Goal: Transaction & Acquisition: Purchase product/service

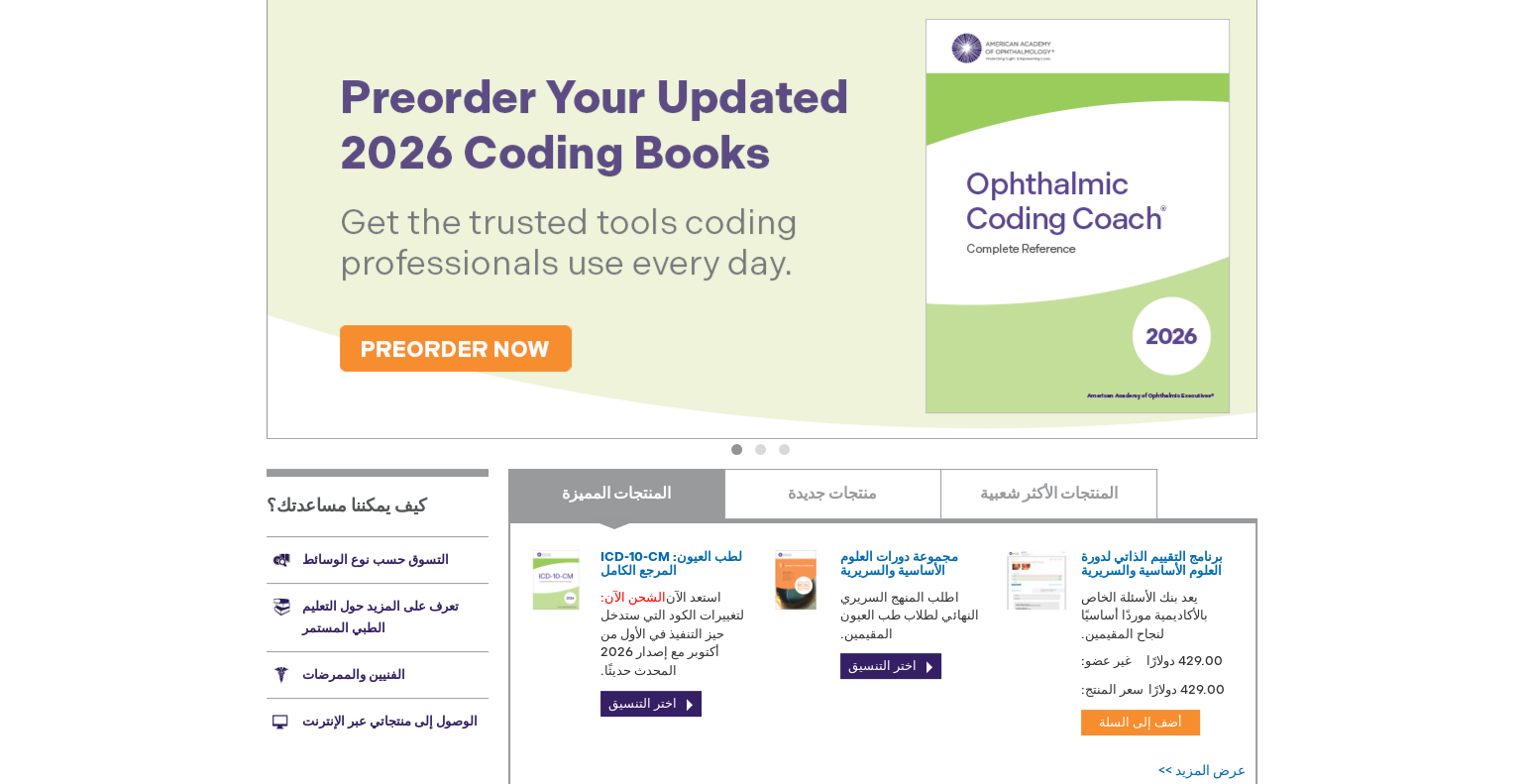
scroll to position [496, 0]
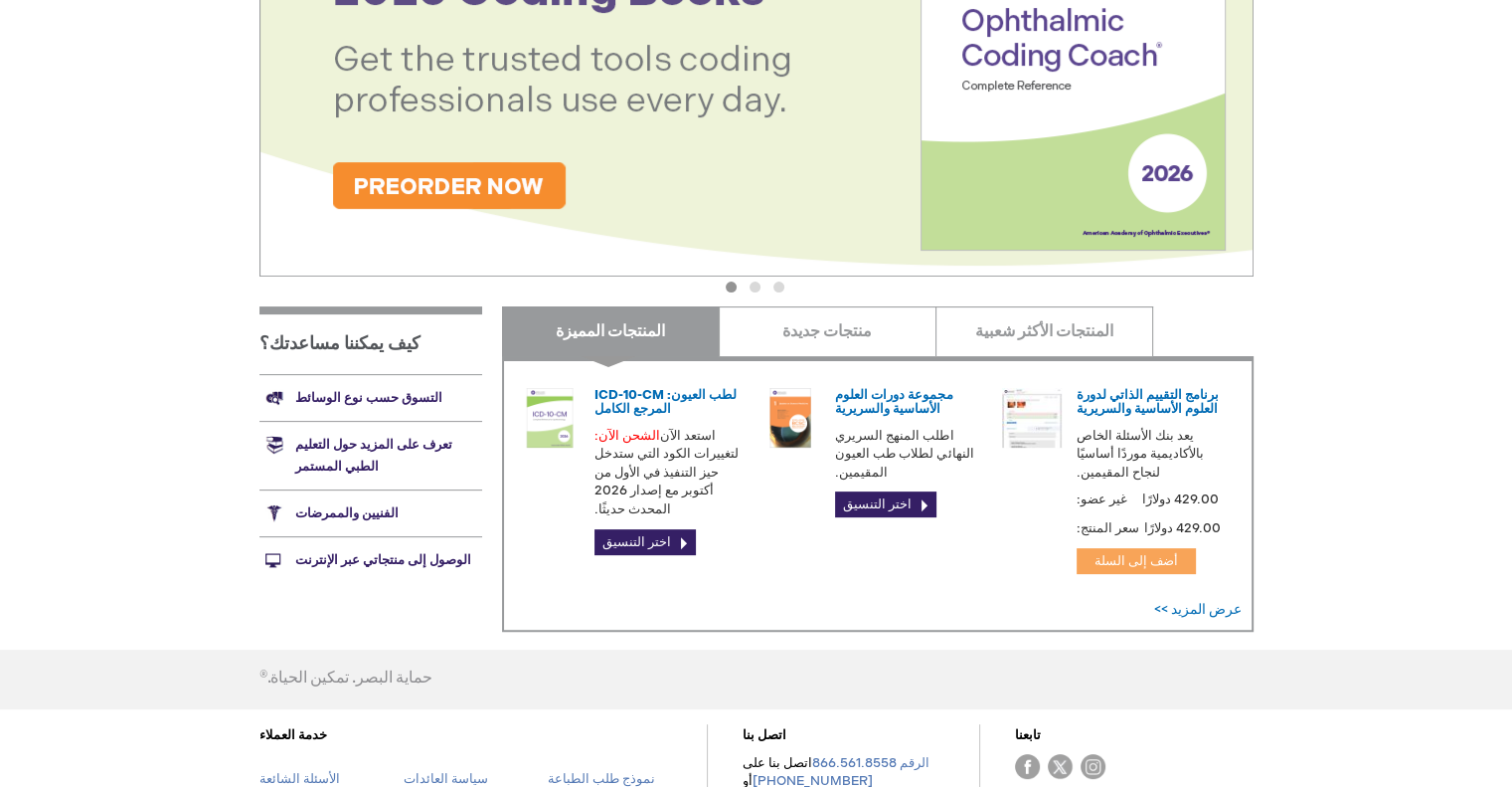
click at [1164, 553] on font "أضف إلى السلة" at bounding box center [1136, 561] width 84 height 16
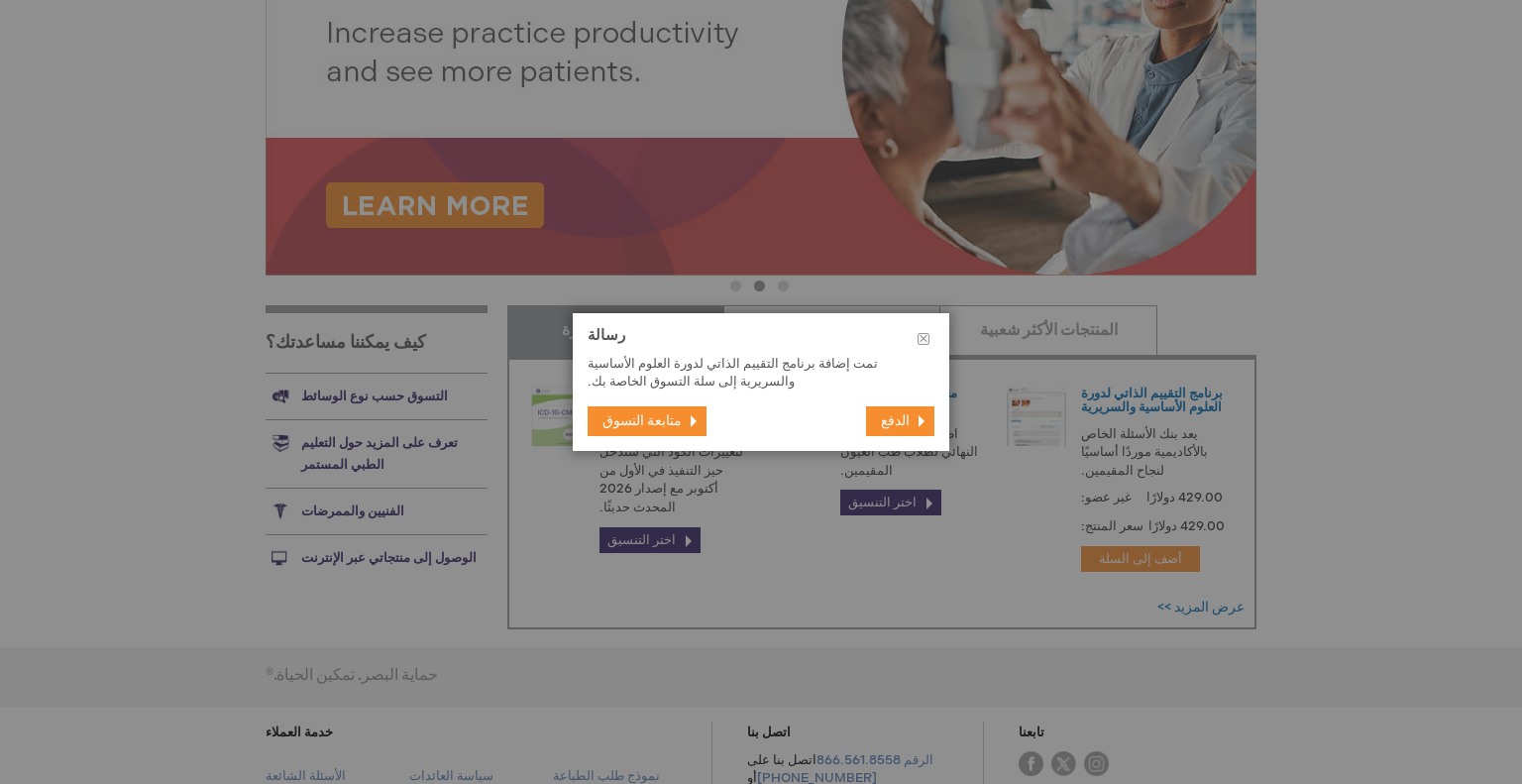
click at [917, 423] on button "الدفع" at bounding box center [900, 421] width 68 height 30
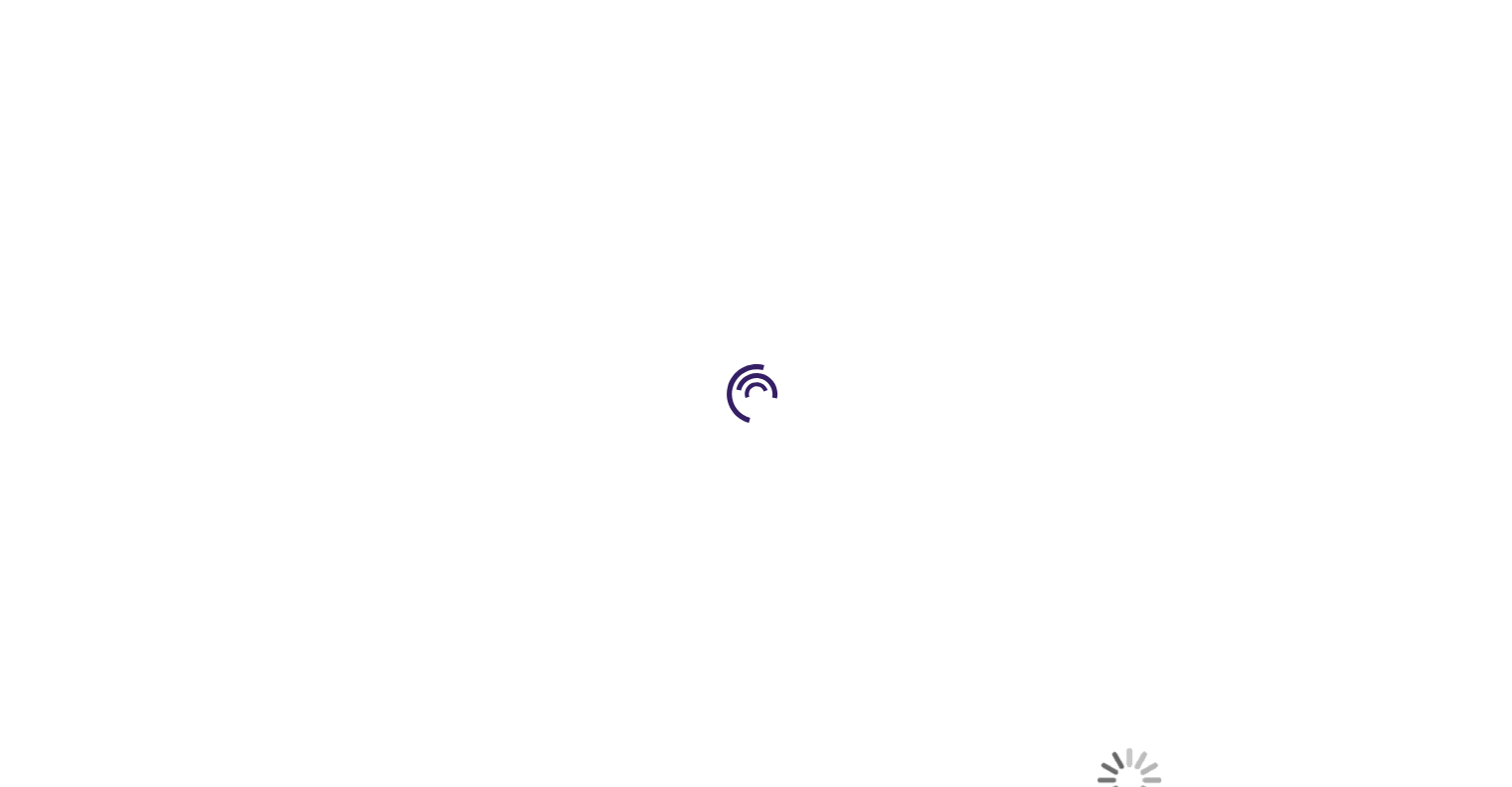
select select "US"
select select "12"
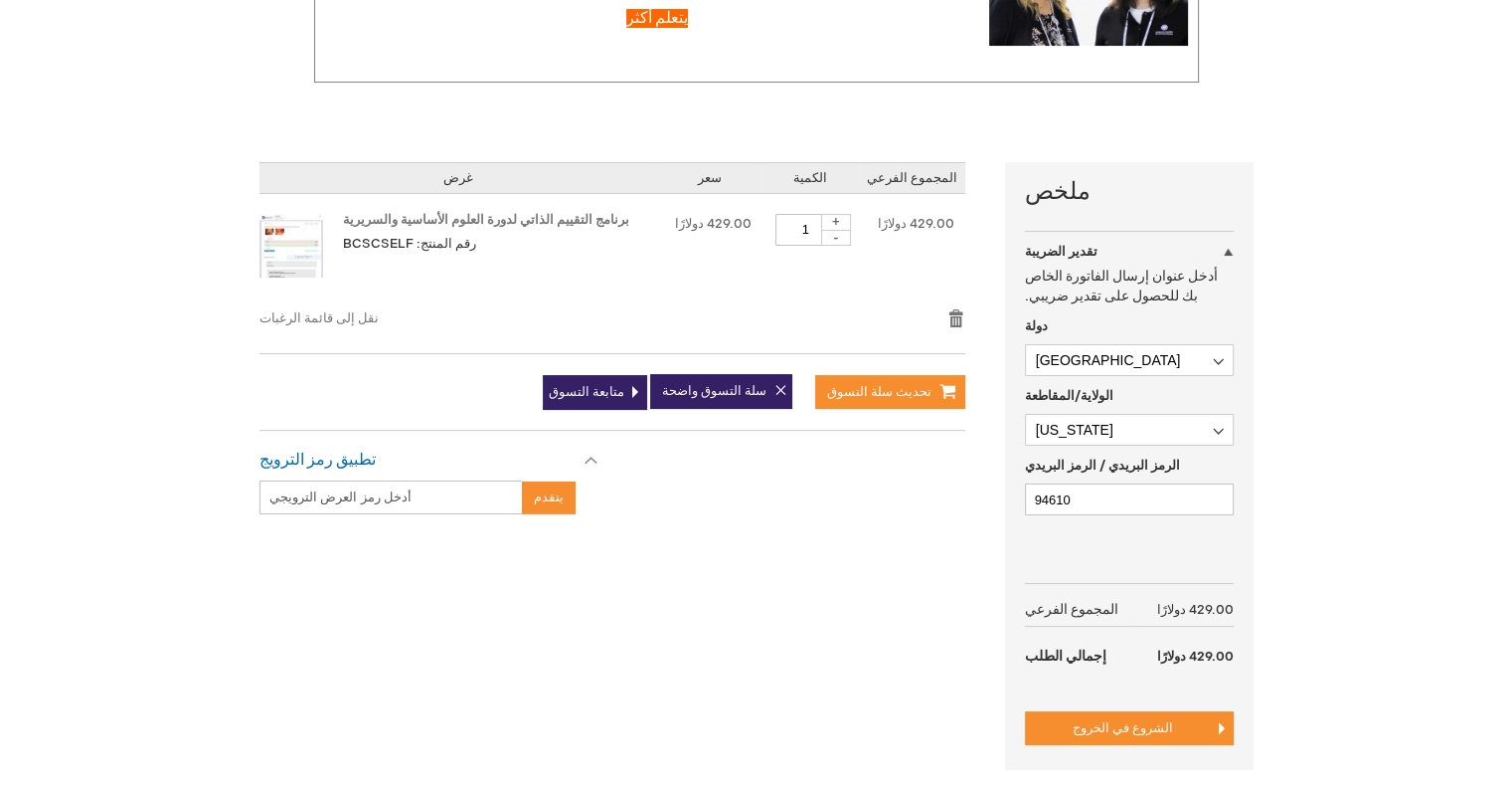
scroll to position [497, 0]
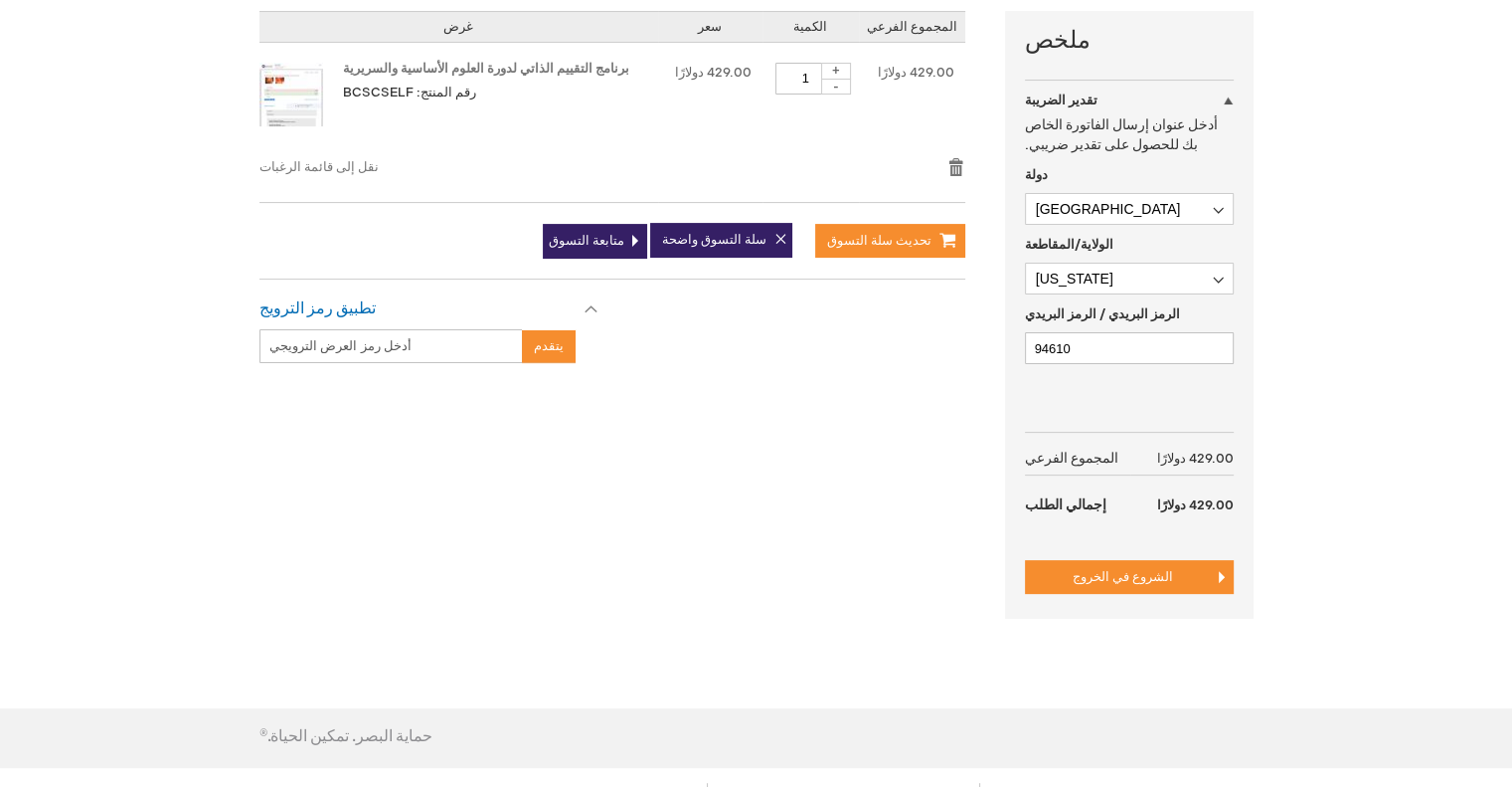
click at [1112, 579] on font "الشروع في الخروج" at bounding box center [1123, 577] width 100 height 16
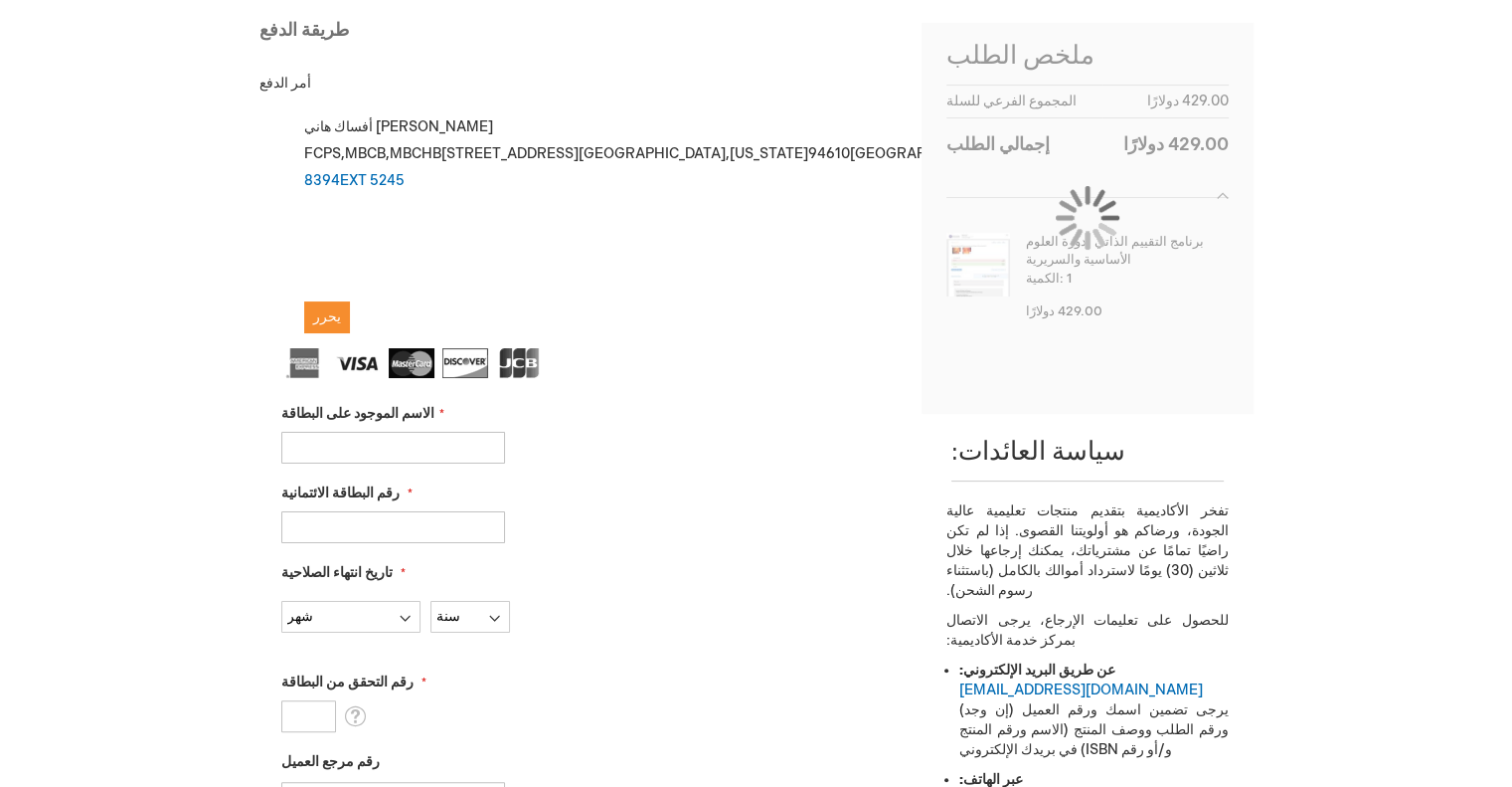
scroll to position [298, 0]
click at [386, 429] on input "الاسم الموجود على البطاقة" at bounding box center [393, 445] width 224 height 32
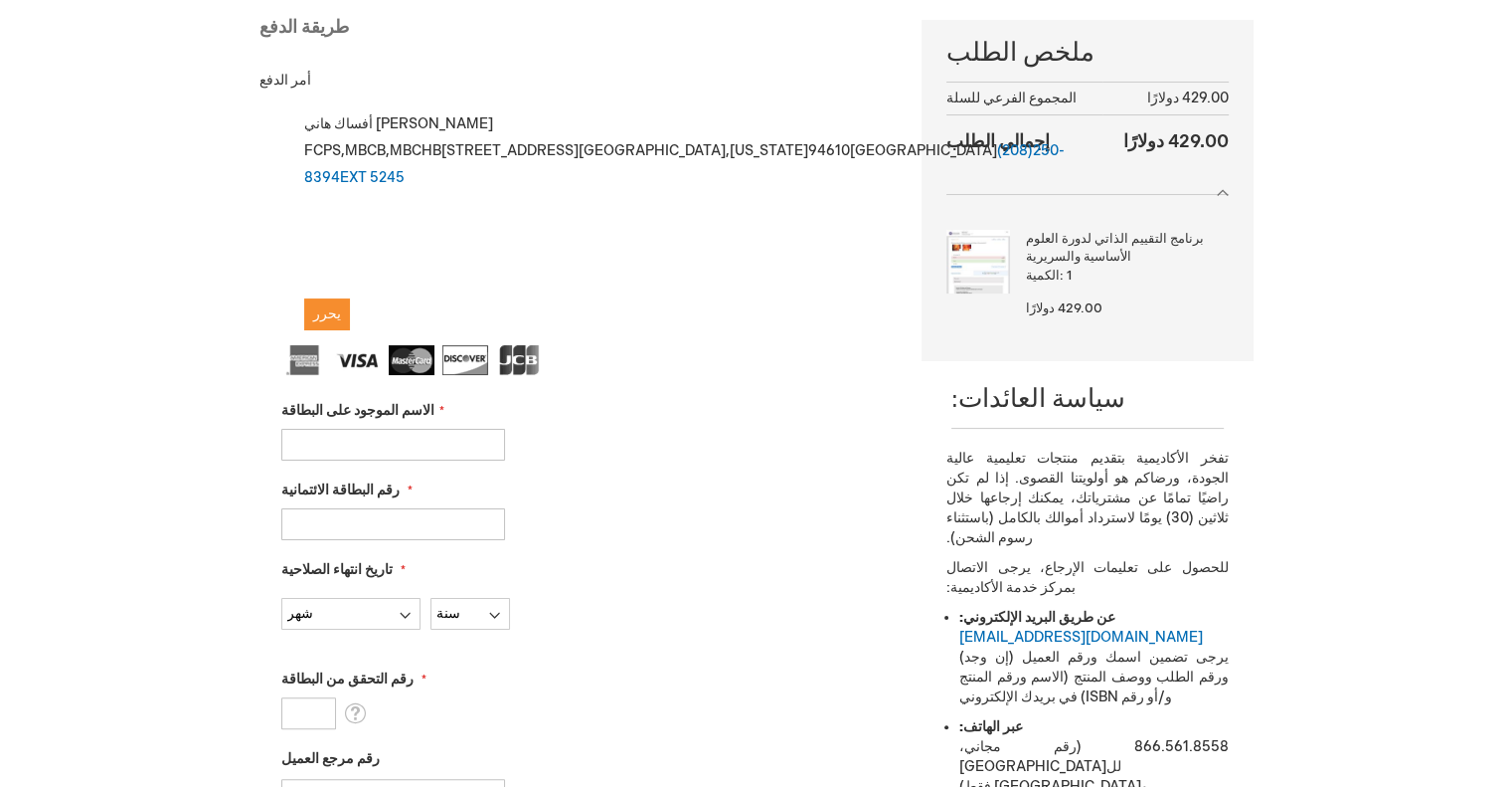
type input "SDF SFGS"
type input "4731920009023729"
select select "3"
select select "2028"
type input "000"
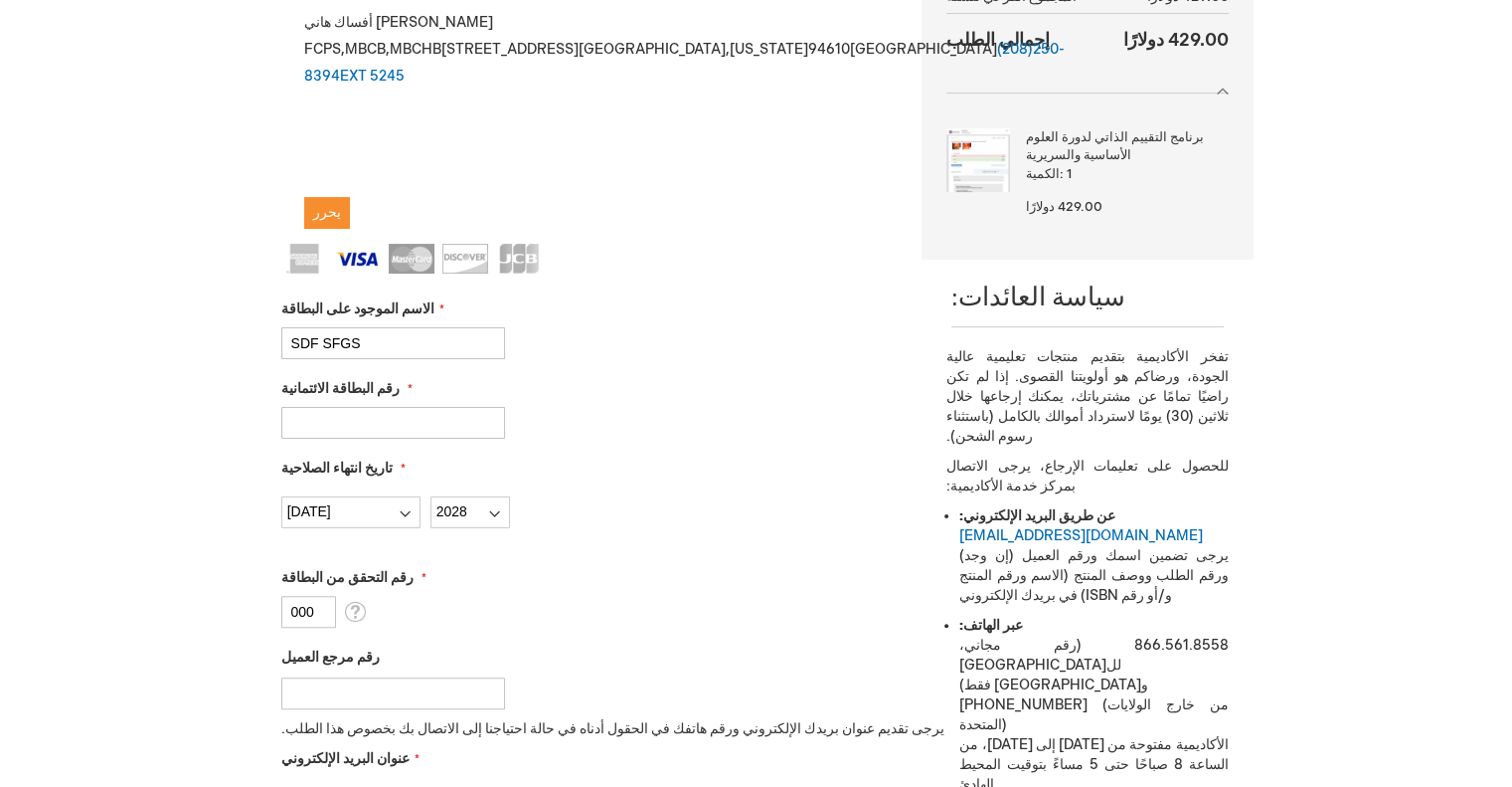
scroll to position [497, 0]
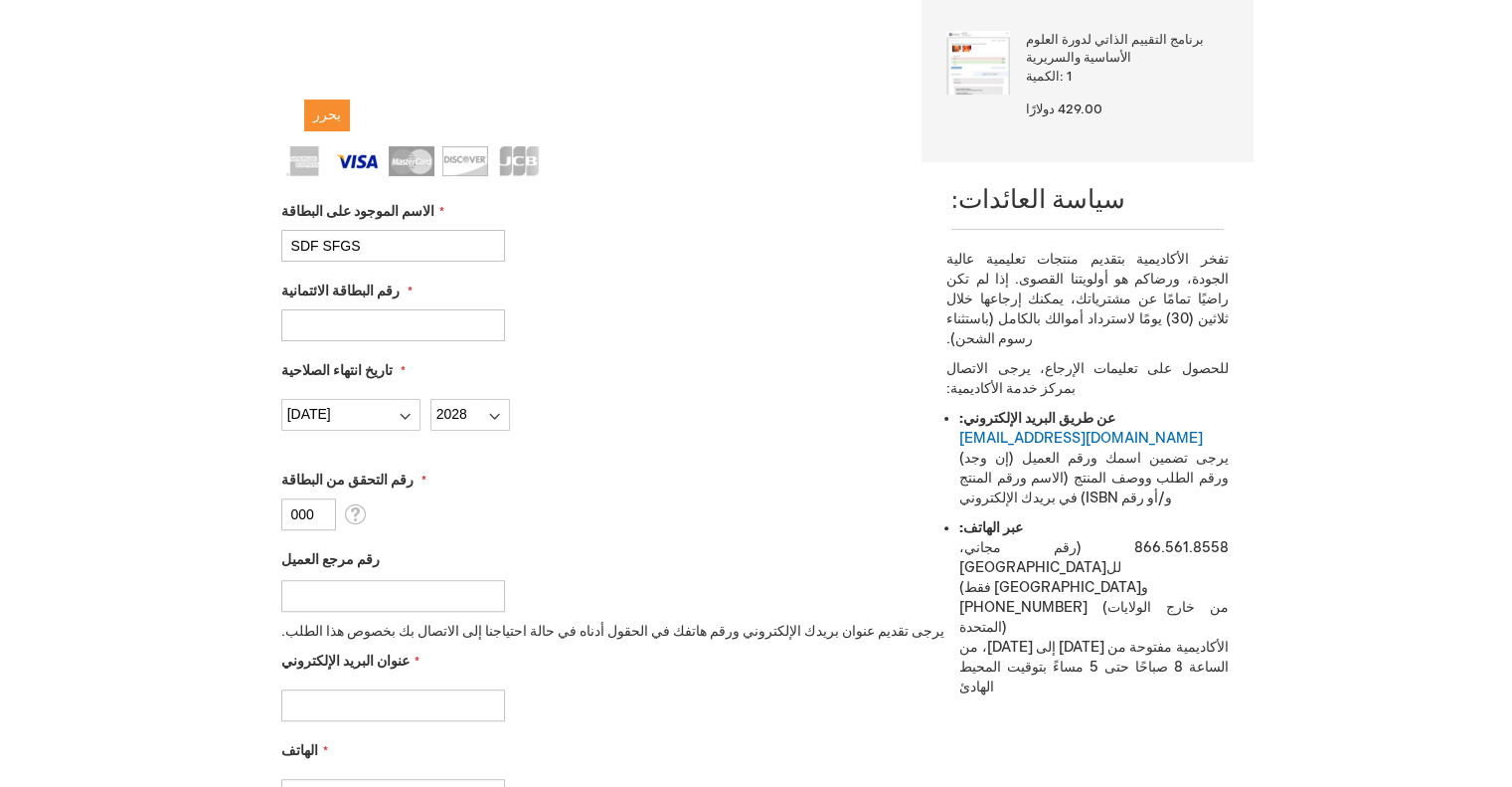
click at [374, 580] on input "رقم مرجع العميل" at bounding box center [393, 596] width 224 height 32
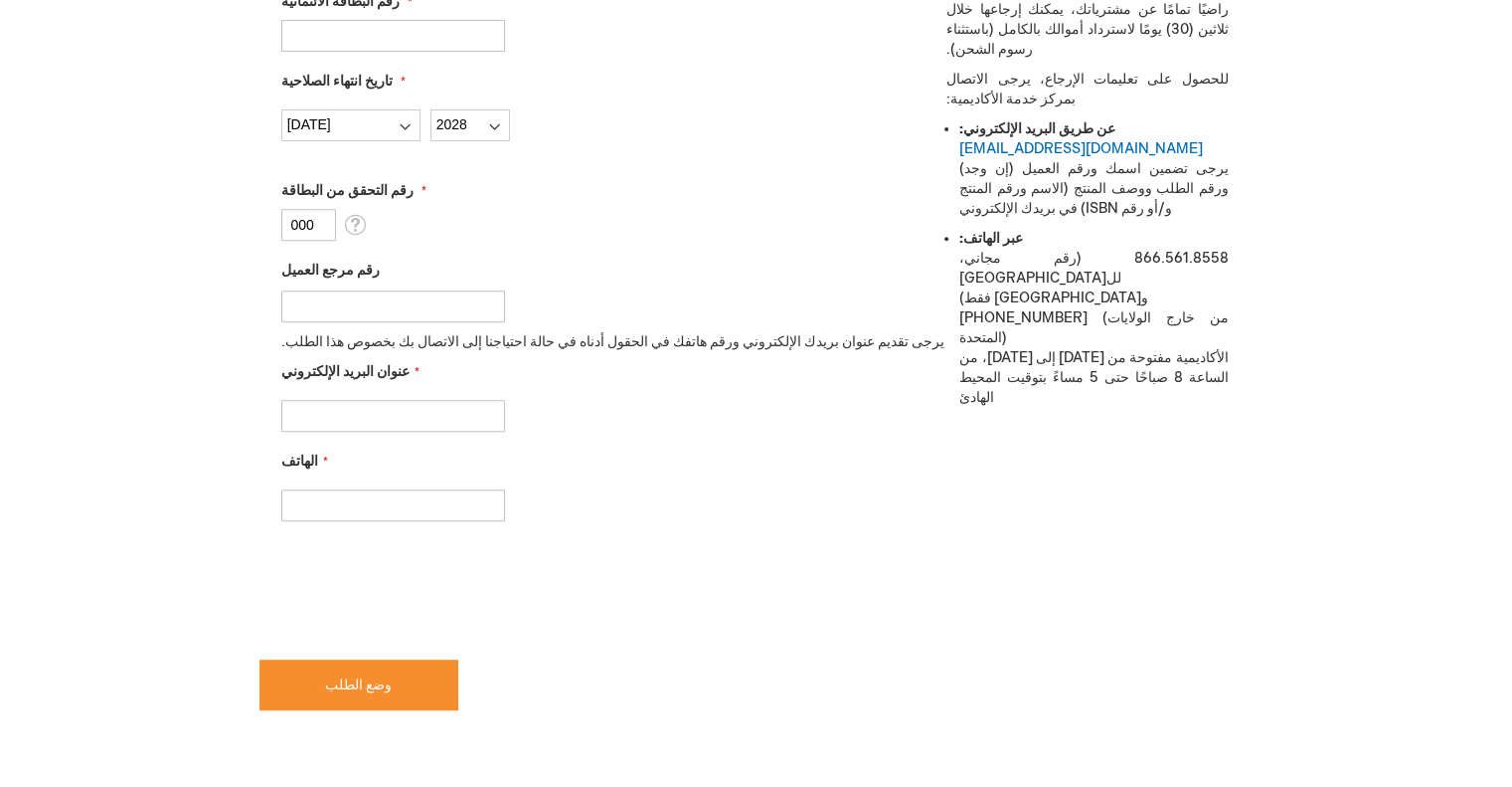
scroll to position [796, 0]
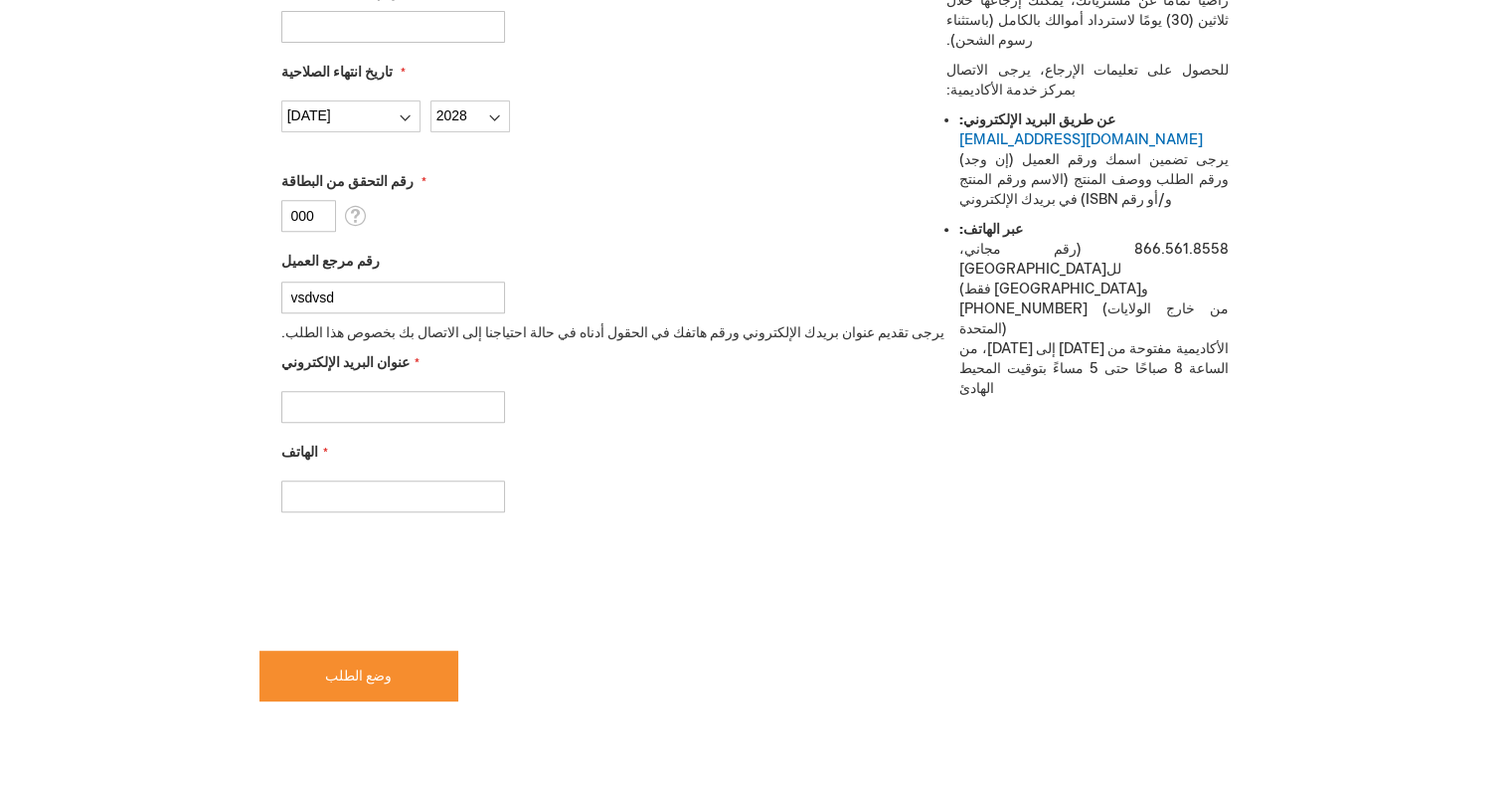
type input "vsdvsd"
drag, startPoint x: 376, startPoint y: 381, endPoint x: 371, endPoint y: 390, distance: 10.3
click at [376, 391] on input "عنوان البريد الإلكتروني" at bounding box center [393, 407] width 224 height 32
type input "sdv"
click at [401, 391] on input "sdv" at bounding box center [393, 407] width 224 height 32
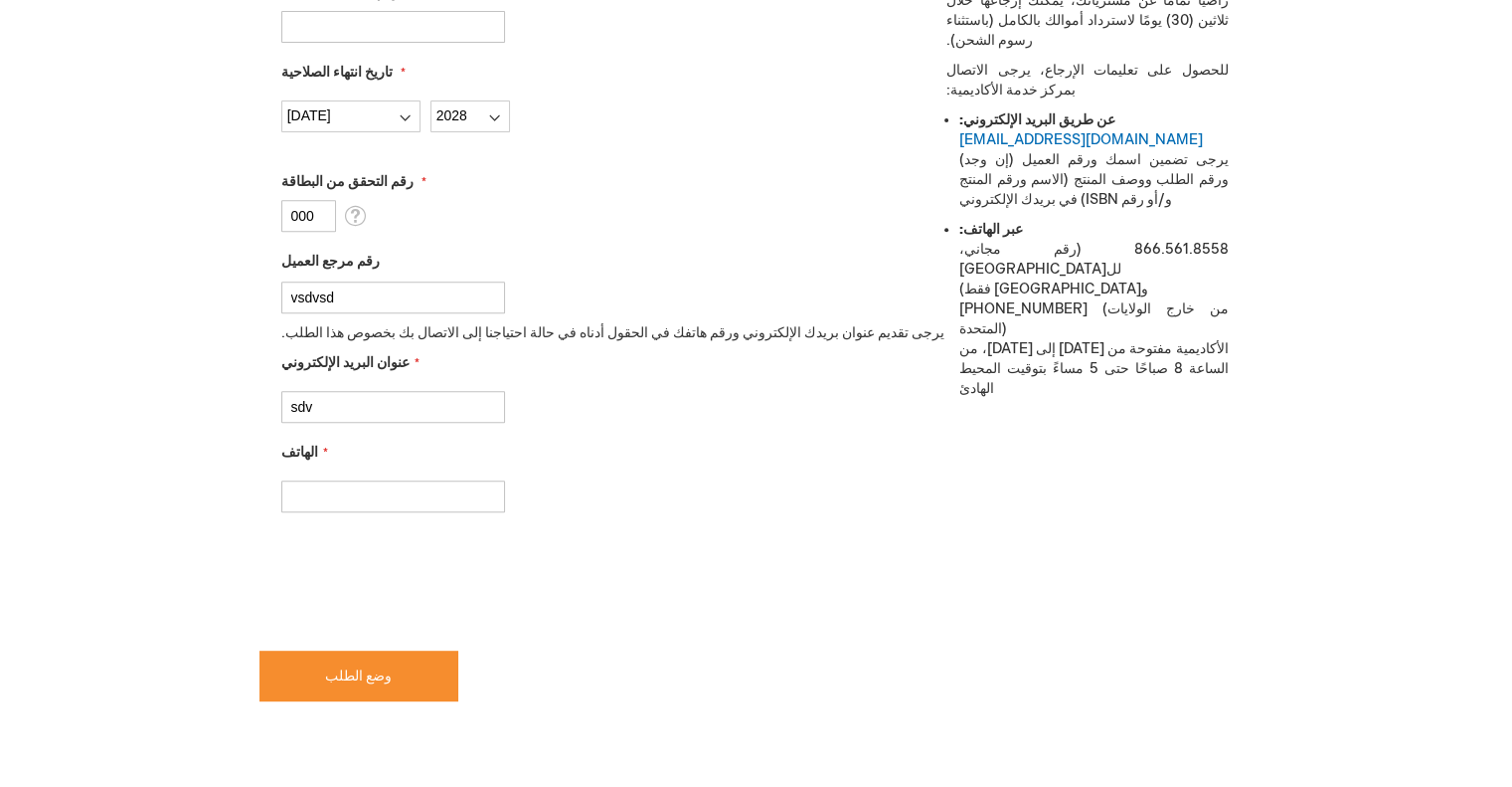
click at [392, 391] on input "sdv" at bounding box center [393, 407] width 224 height 32
click at [392, 391] on input "عنوان البريد الإلكتروني" at bounding box center [393, 407] width 224 height 32
type input "shhabalkhwaja@gmail.com"
type input "2082508394"
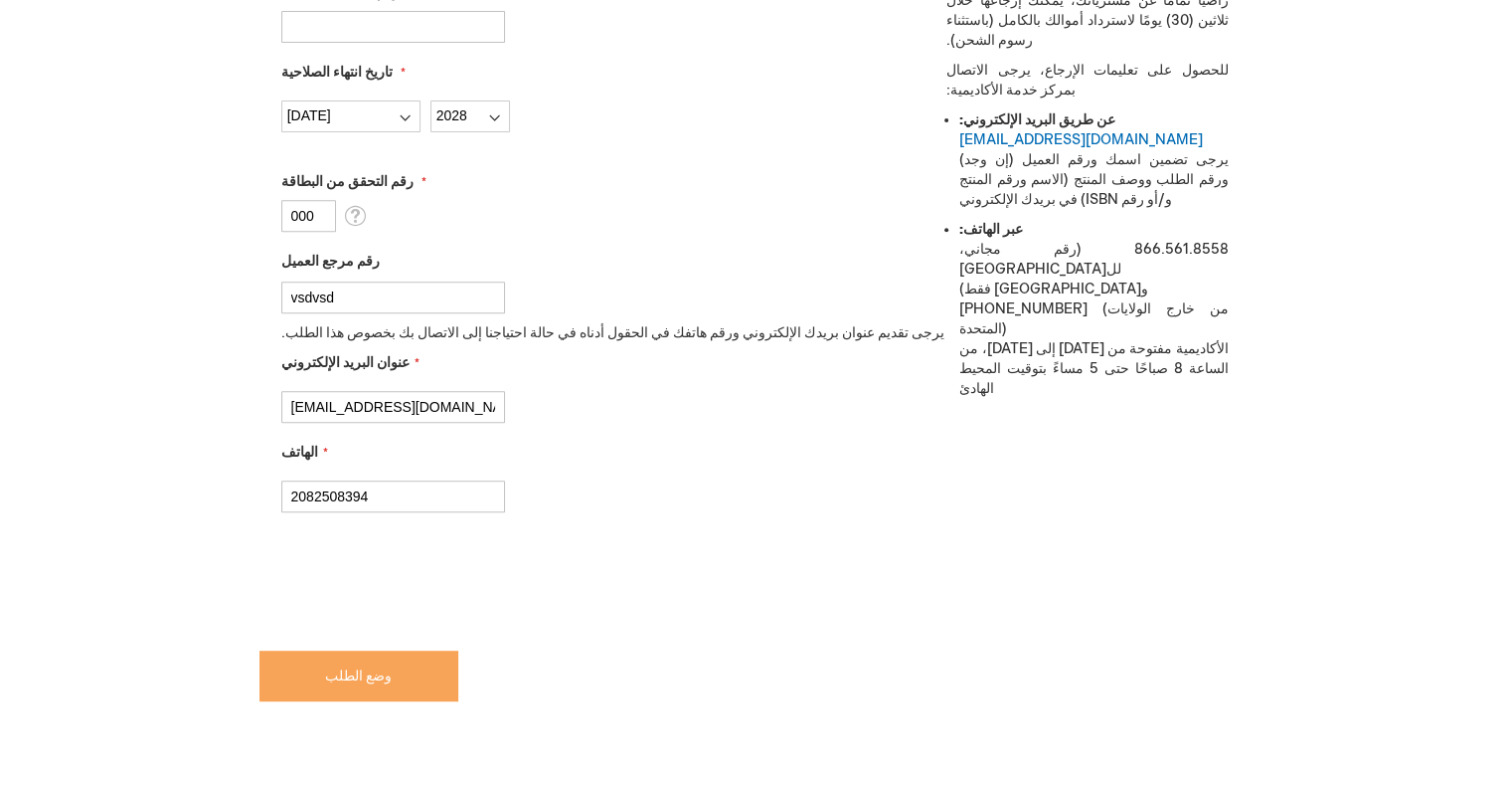
checkbox input "true"
click at [386, 651] on button "وضع الطلب" at bounding box center [359, 676] width 199 height 51
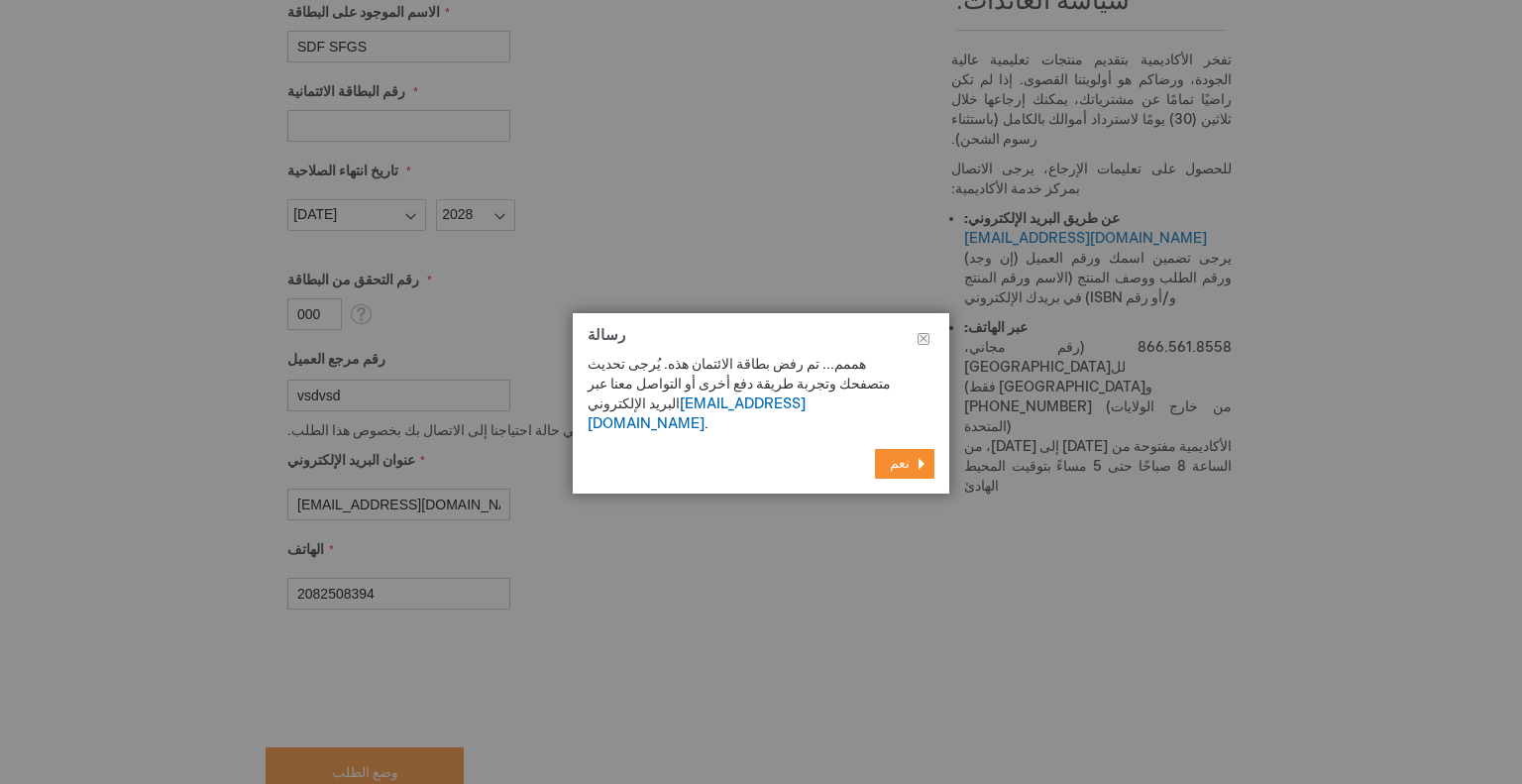
scroll to position [667, 0]
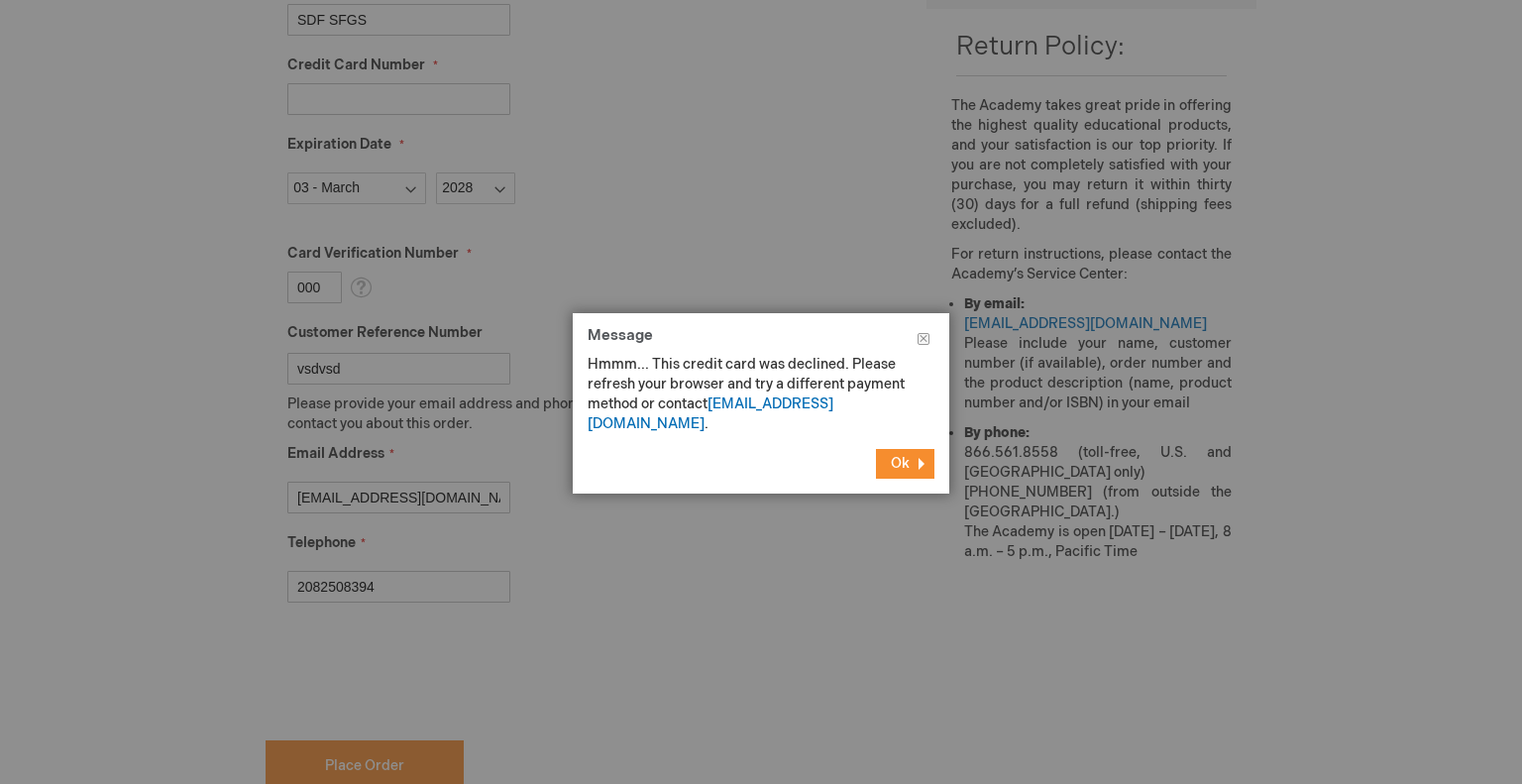
click at [908, 455] on span "Ok" at bounding box center [900, 463] width 19 height 17
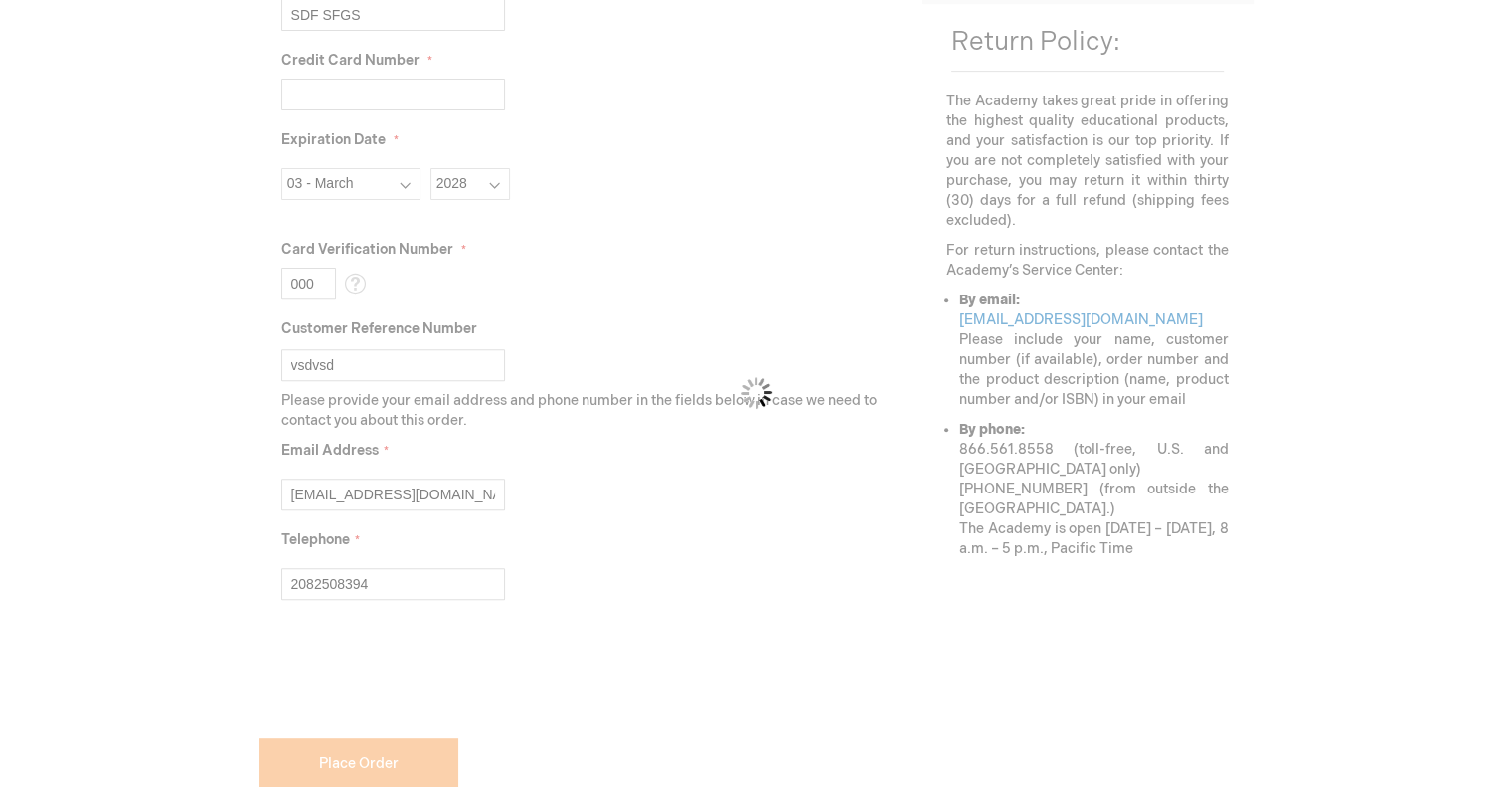
scroll to position [613, 0]
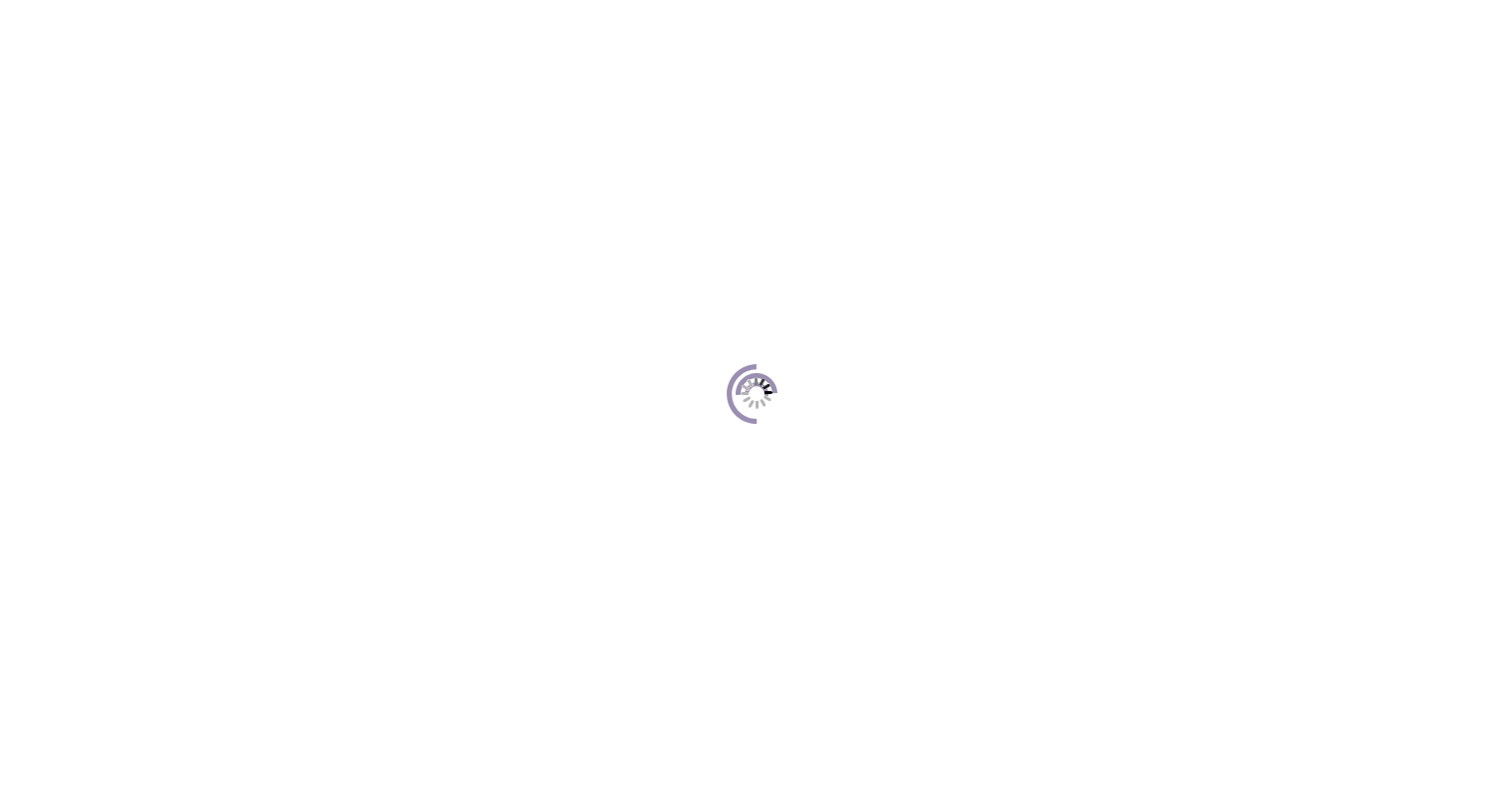
scroll to position [386, 0]
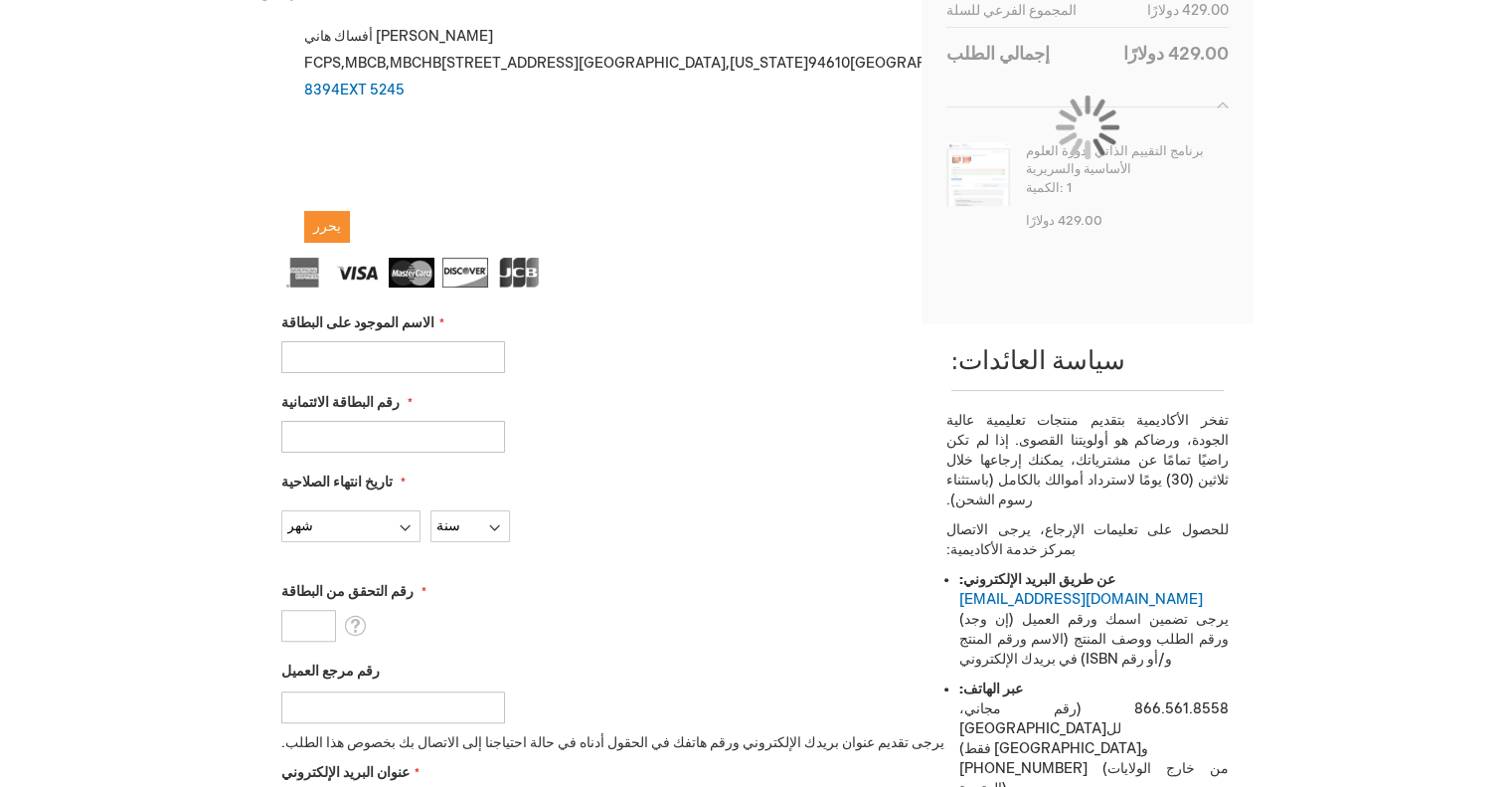
click at [404, 341] on input "الاسم الموجود على البطاقة" at bounding box center [393, 357] width 224 height 32
type input "asd saed"
type input "4758330017936516"
select select "10"
select select "2031"
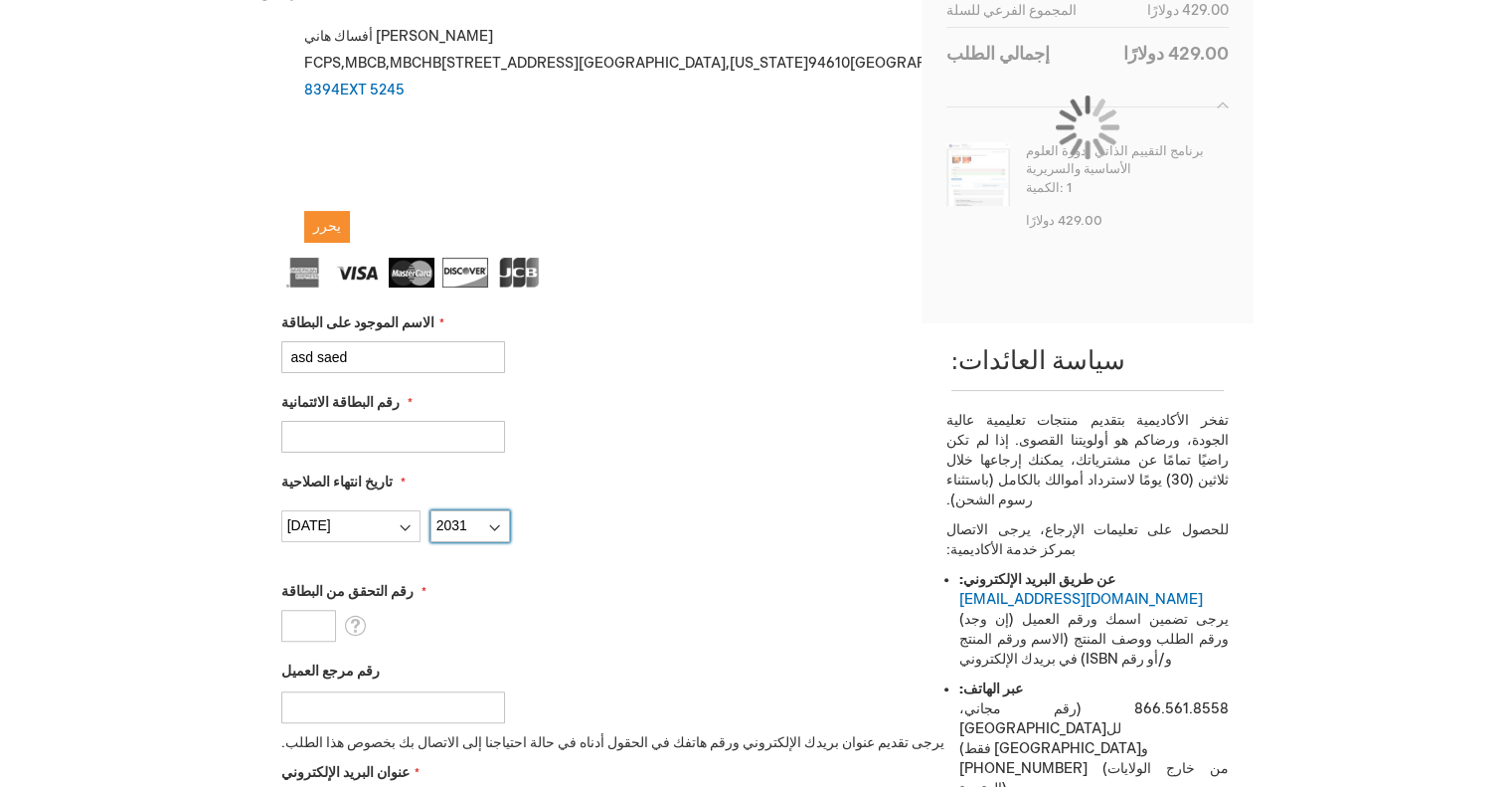
type input "000"
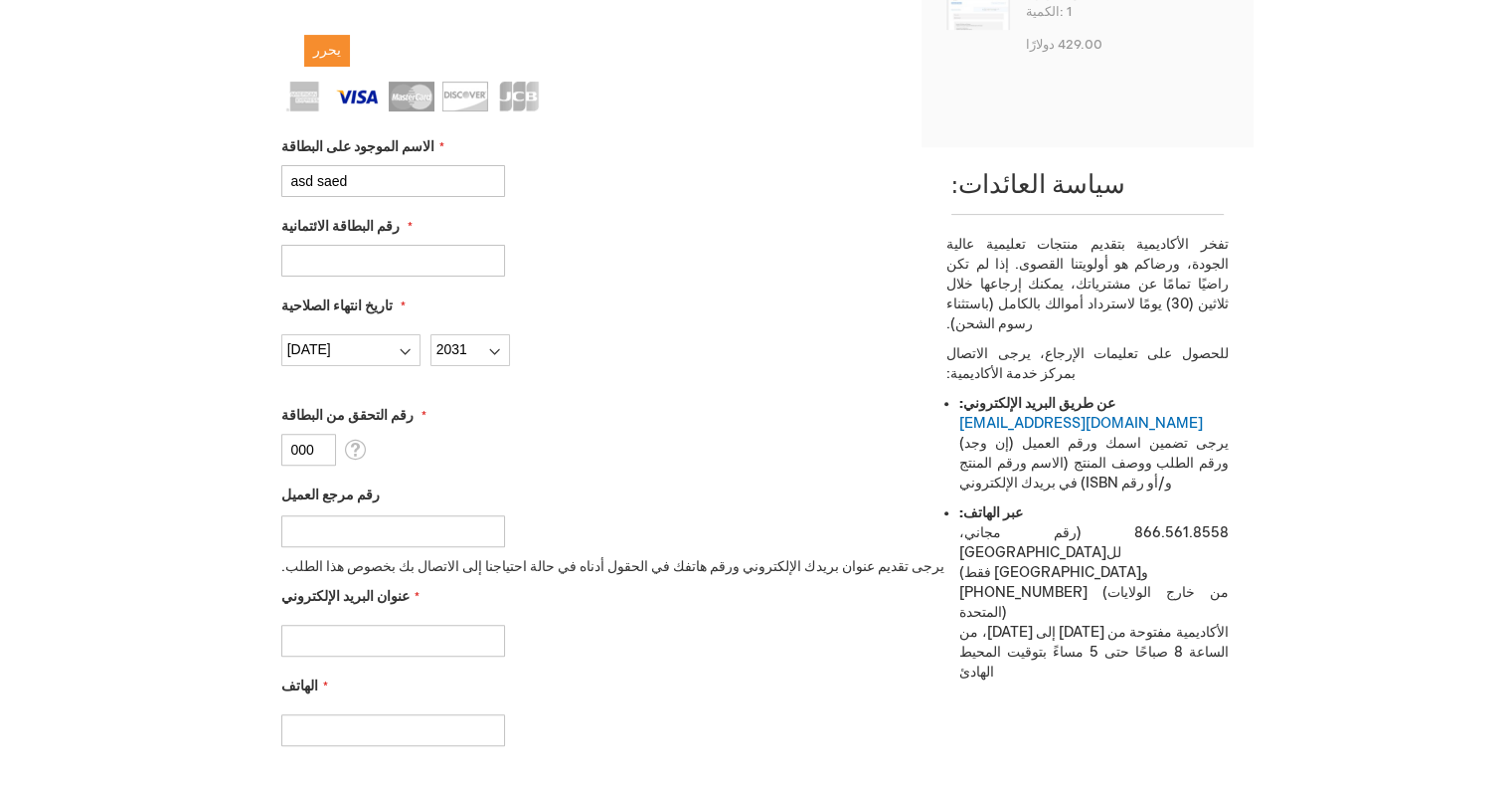
scroll to position [585, 0]
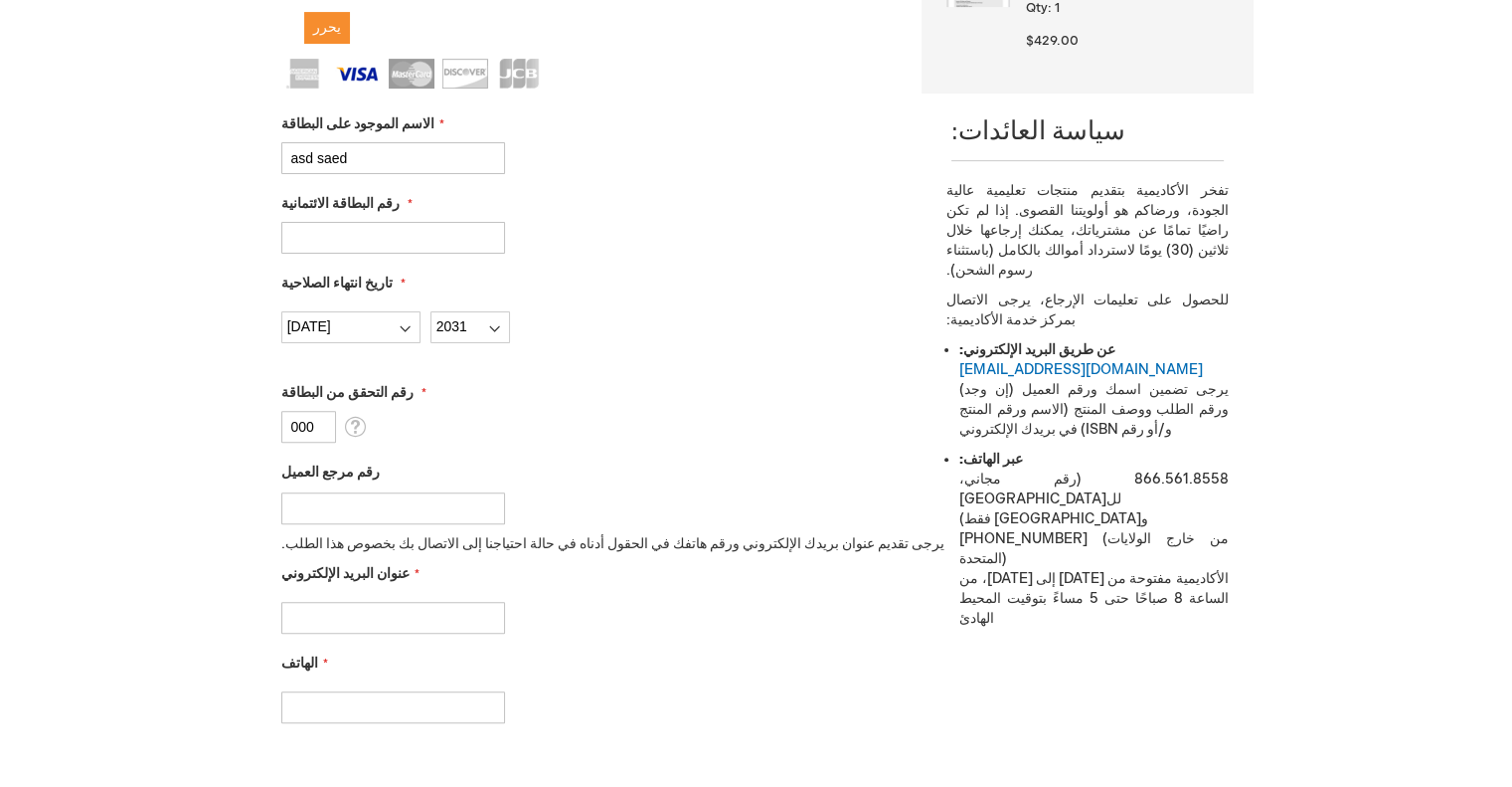
click at [348, 492] on input "رقم مرجع العميل" at bounding box center [393, 508] width 224 height 32
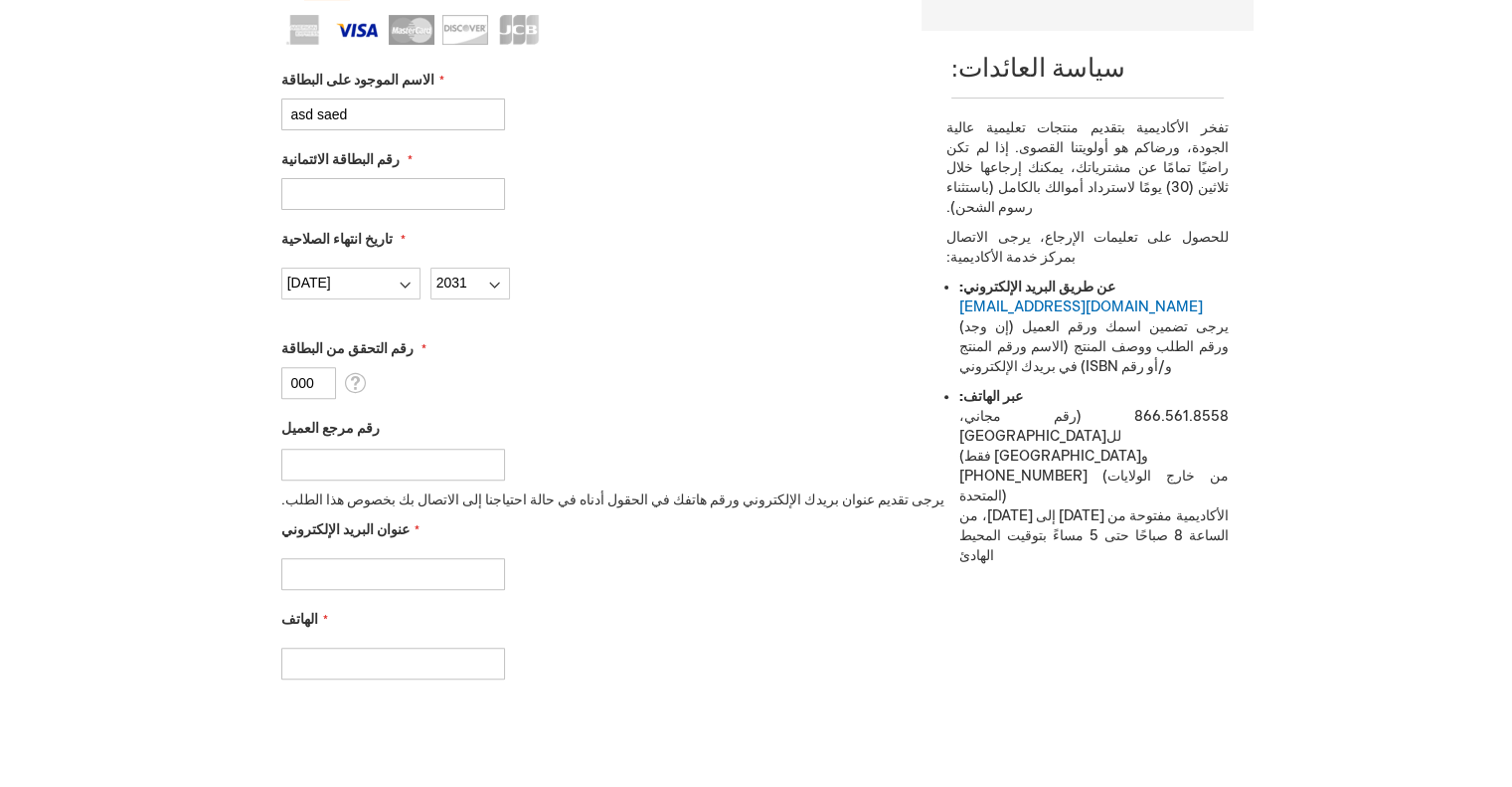
scroll to position [784, 0]
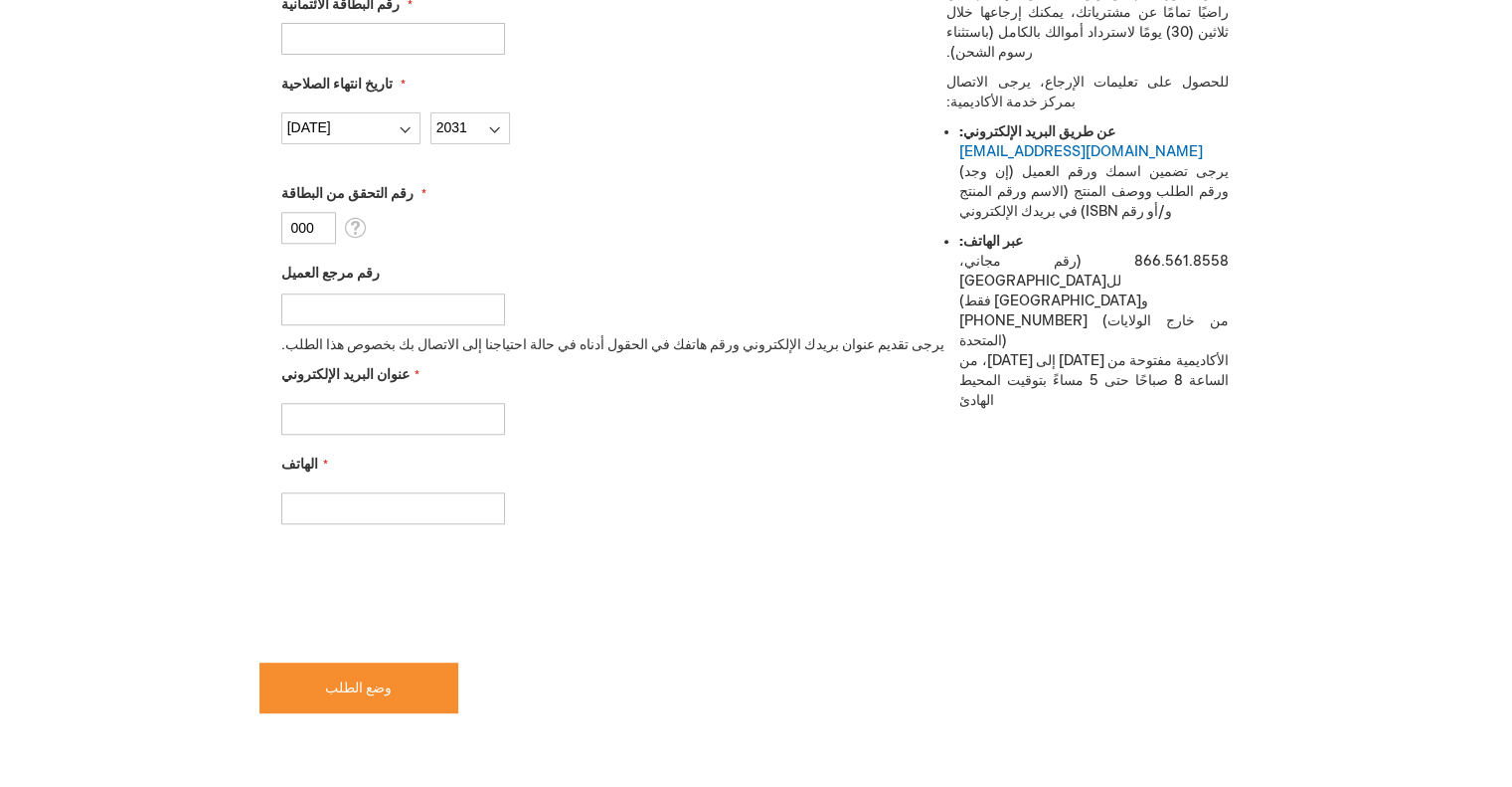
click at [367, 403] on input "عنوان البريد الإلكتروني" at bounding box center [393, 419] width 224 height 32
type input "shhabalkhwaja@gmail.com"
type input "2082508394"
checkbox input "true"
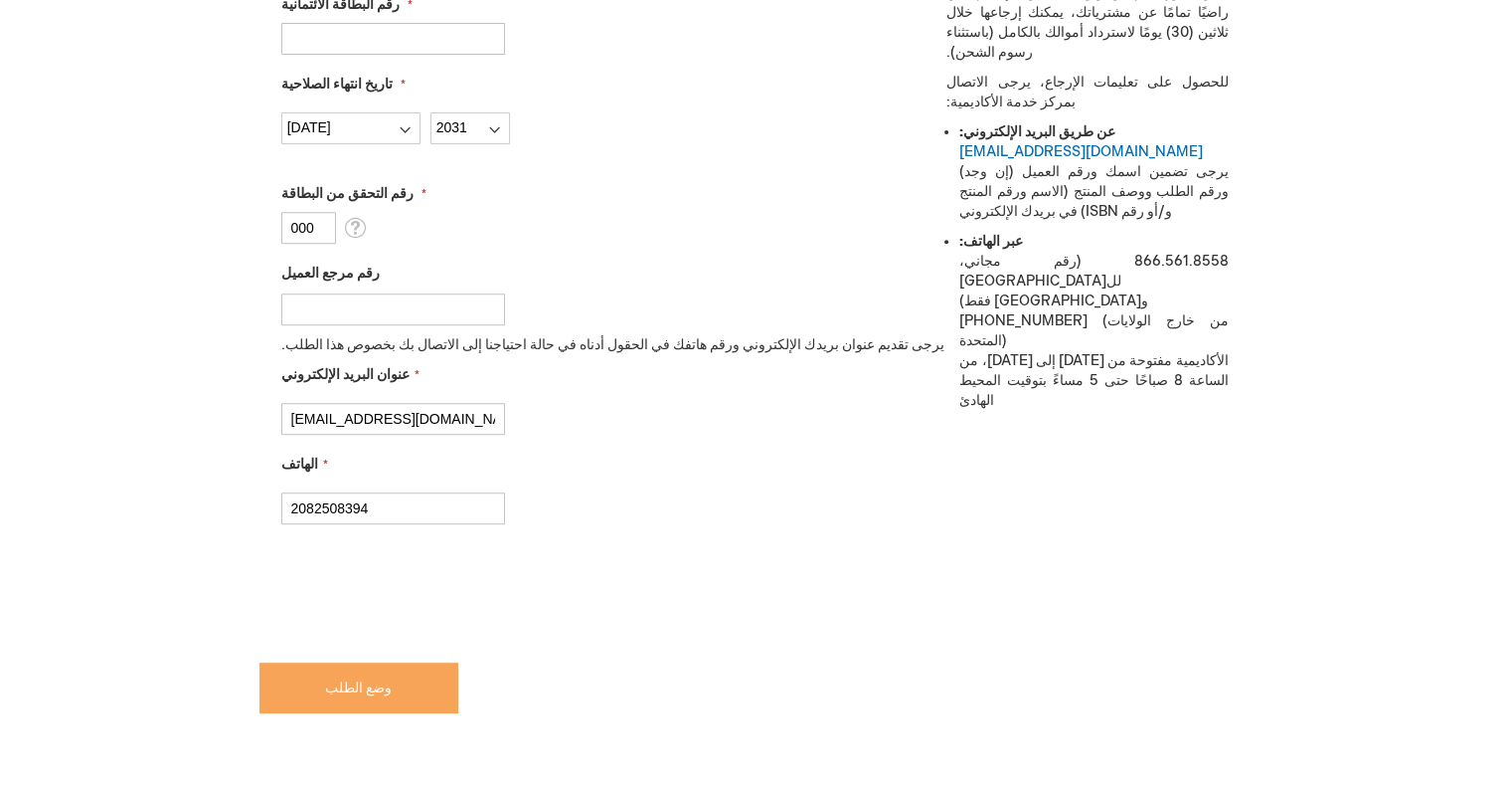
click at [346, 675] on button "وضع الطلب" at bounding box center [359, 688] width 199 height 51
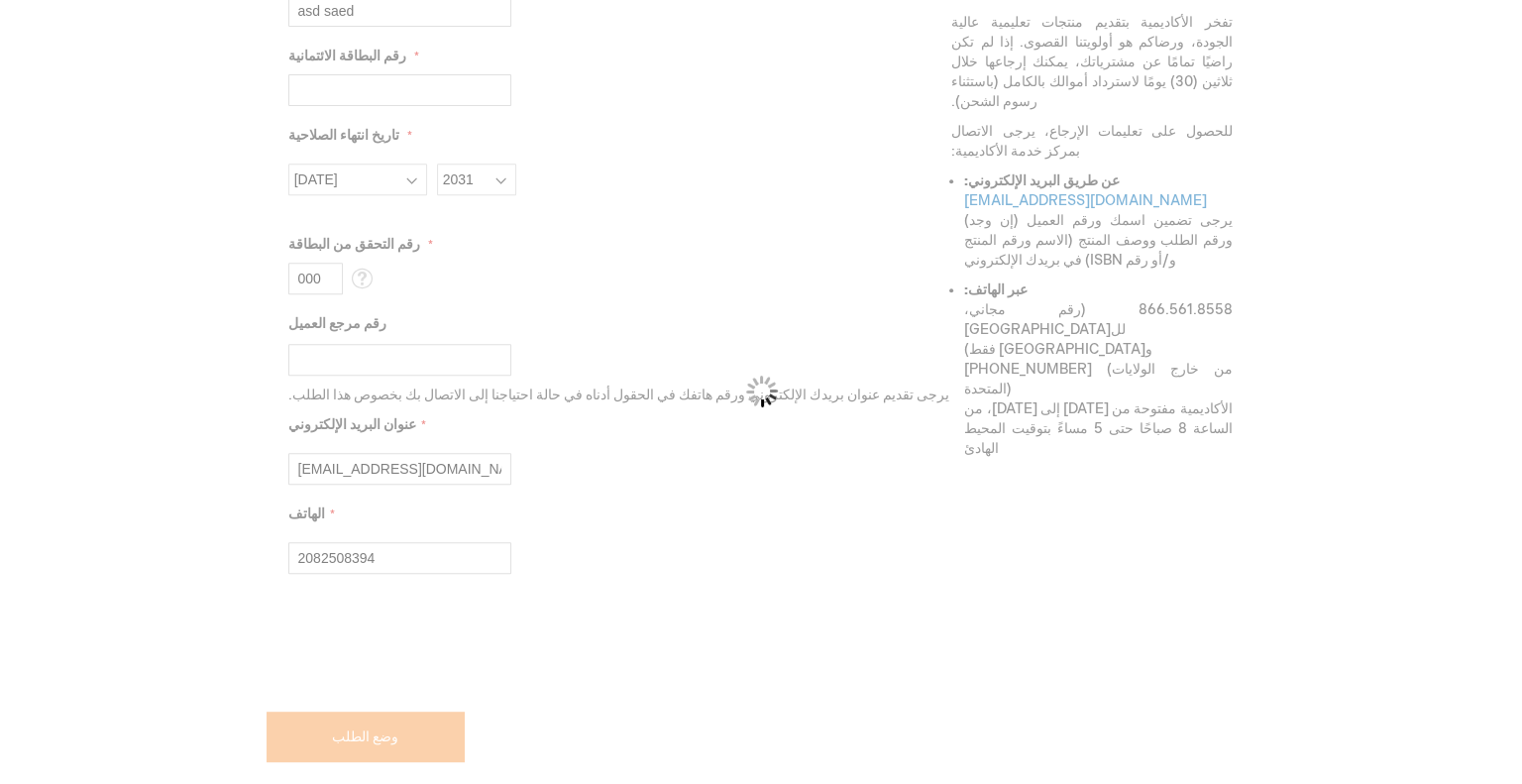
scroll to position [834, 0]
